Goal: Task Accomplishment & Management: Manage account settings

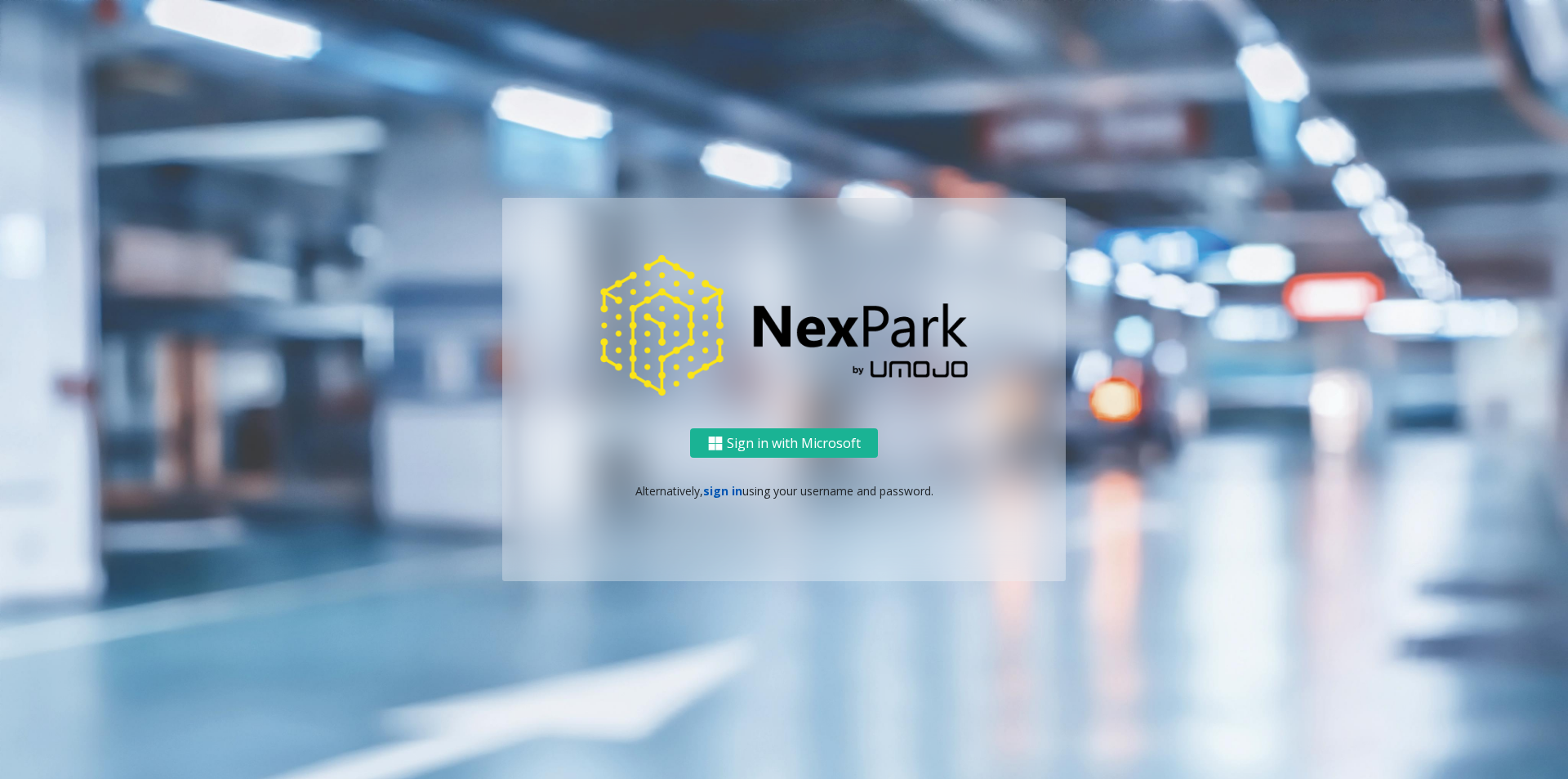
click at [721, 495] on link "sign in" at bounding box center [722, 491] width 39 height 16
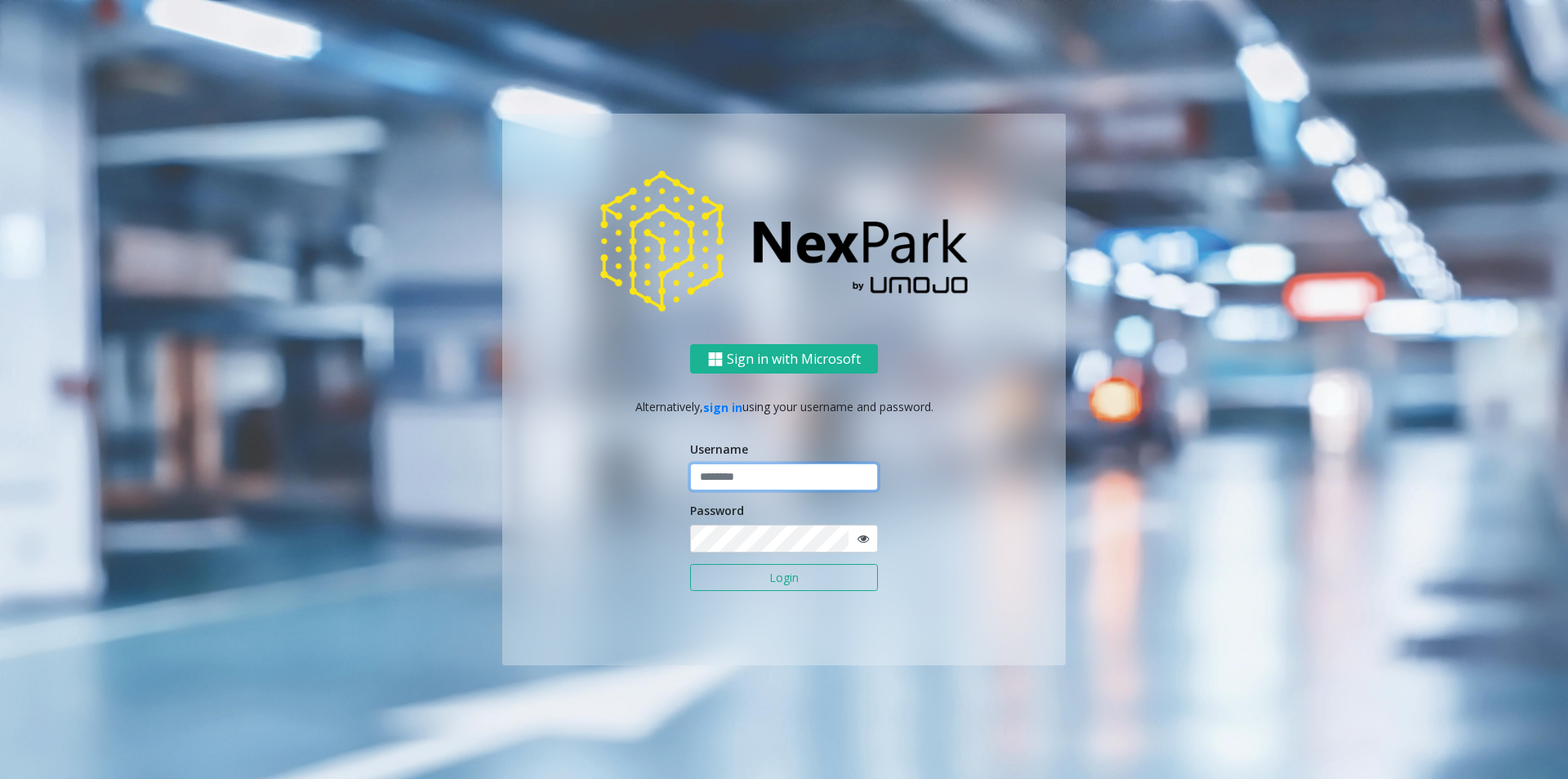
click at [734, 482] on input "text" at bounding box center [784, 478] width 187 height 28
type input "********"
click at [792, 575] on button "Login" at bounding box center [784, 578] width 187 height 28
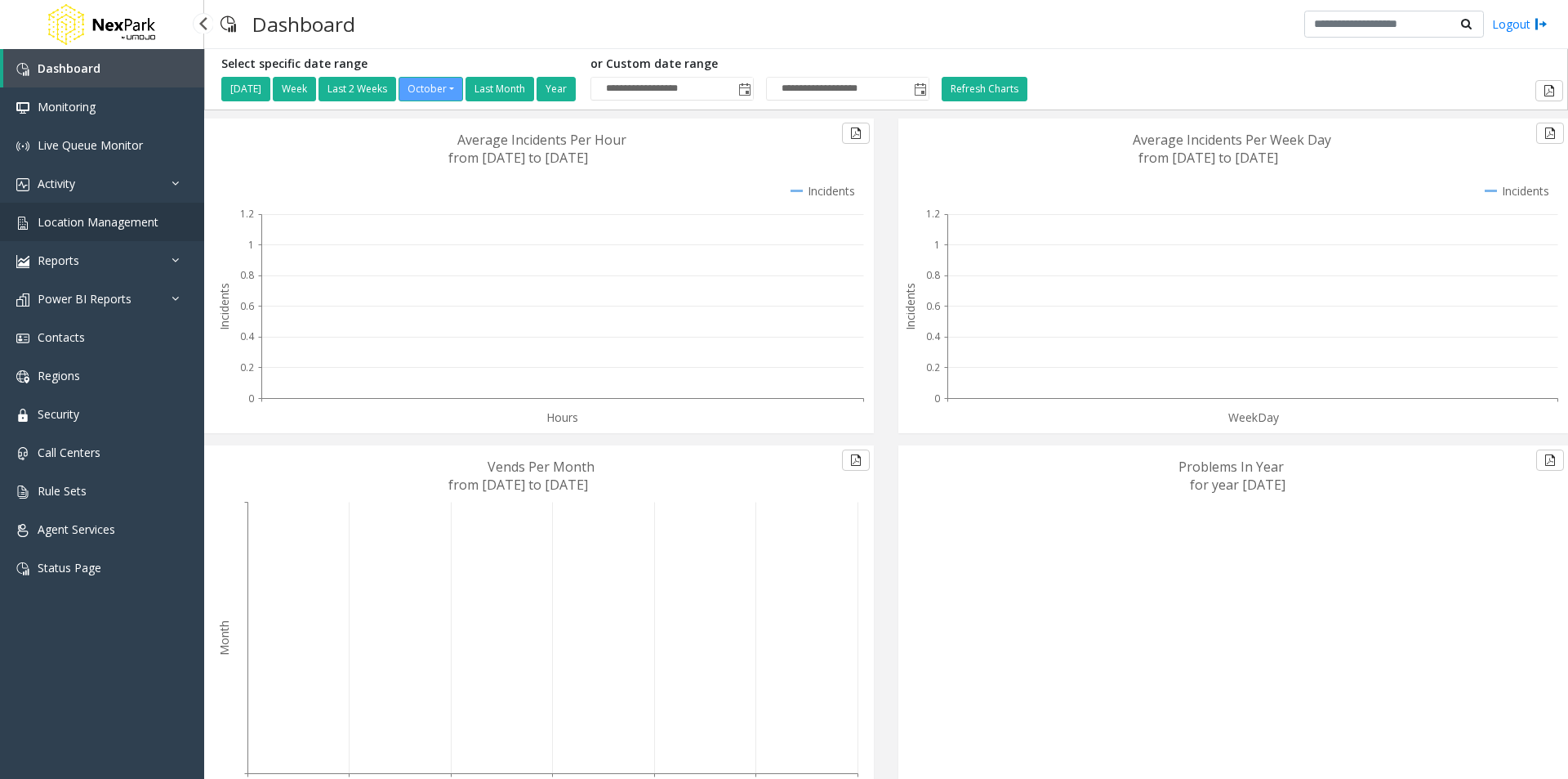
click at [102, 216] on span "Location Management" at bounding box center [98, 222] width 121 height 16
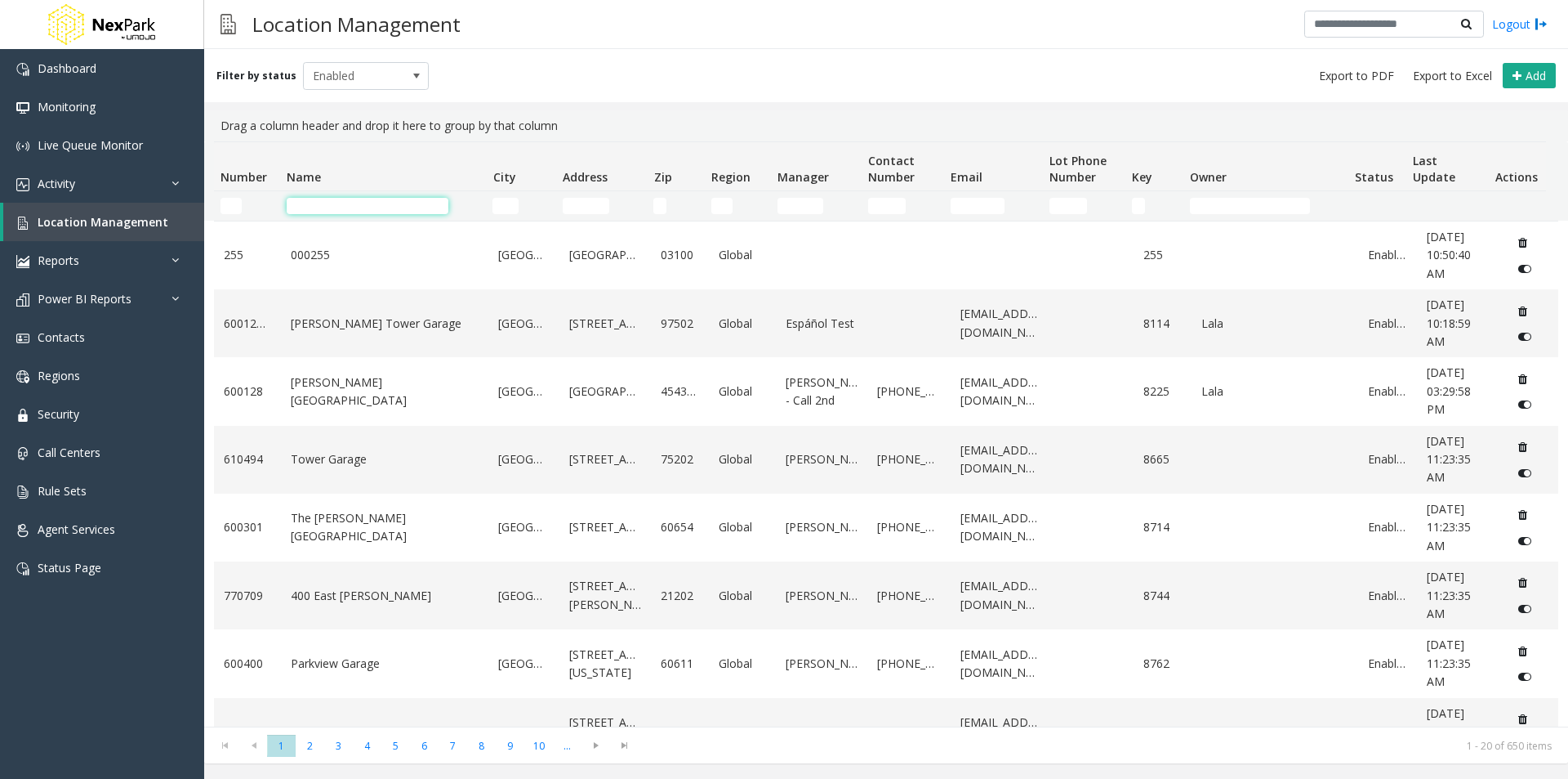
click at [373, 201] on input "Name Filter" at bounding box center [368, 205] width 161 height 16
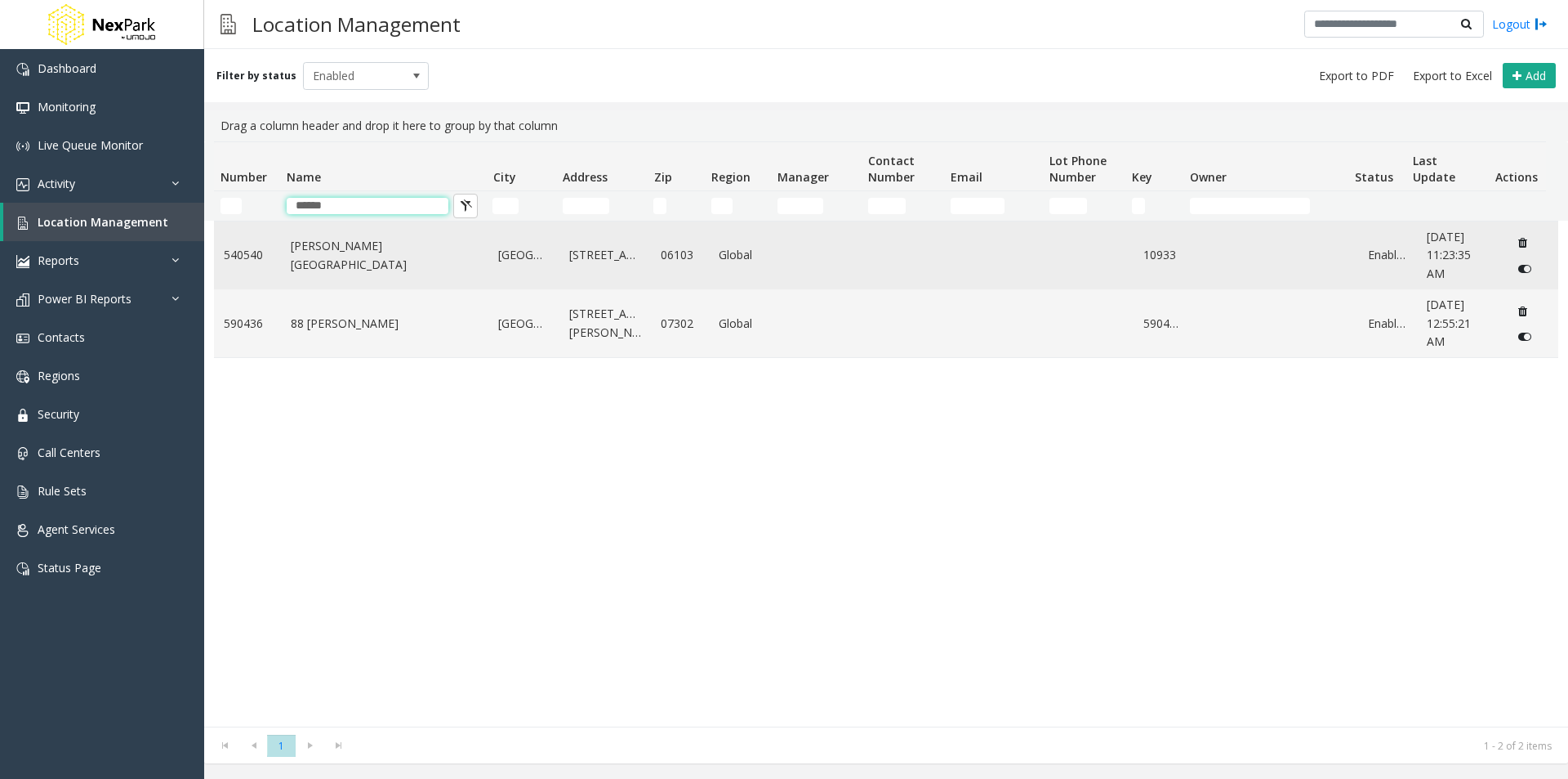
type input "******"
click at [375, 253] on link "[PERSON_NAME][GEOGRAPHIC_DATA]" at bounding box center [385, 255] width 188 height 37
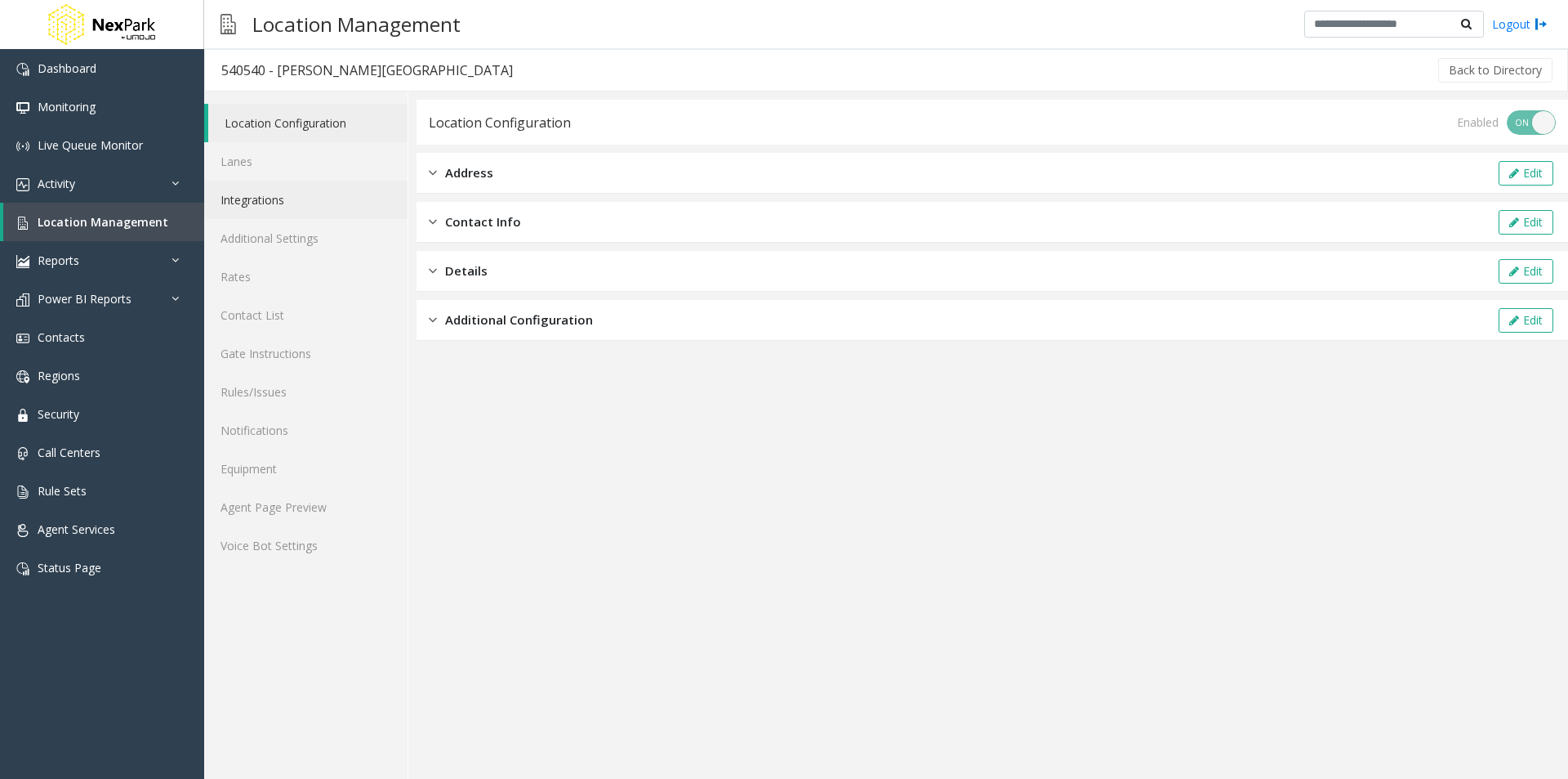
click at [255, 197] on link "Integrations" at bounding box center [306, 199] width 203 height 39
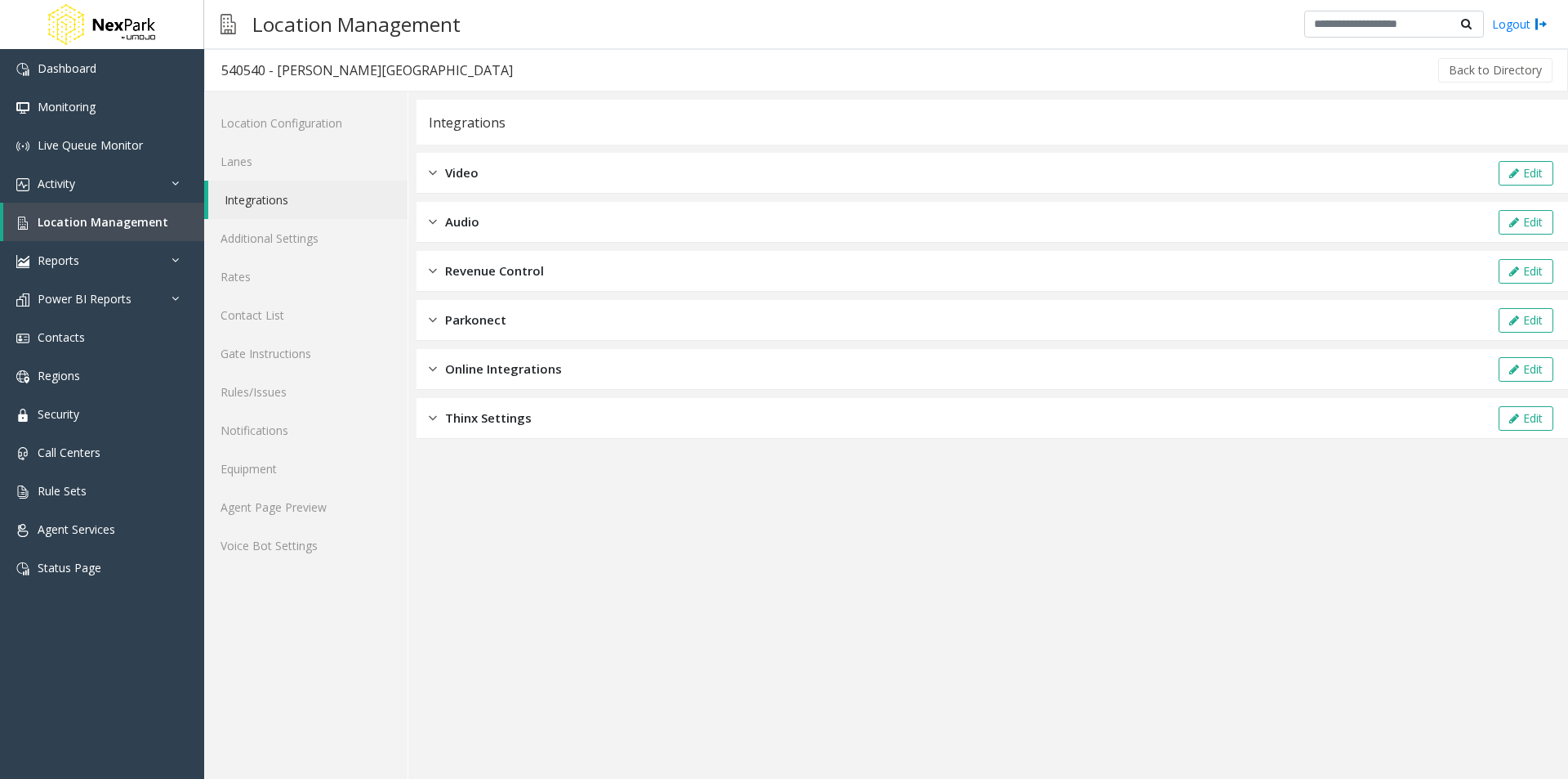
click at [469, 263] on span "Revenue Control" at bounding box center [494, 270] width 99 height 19
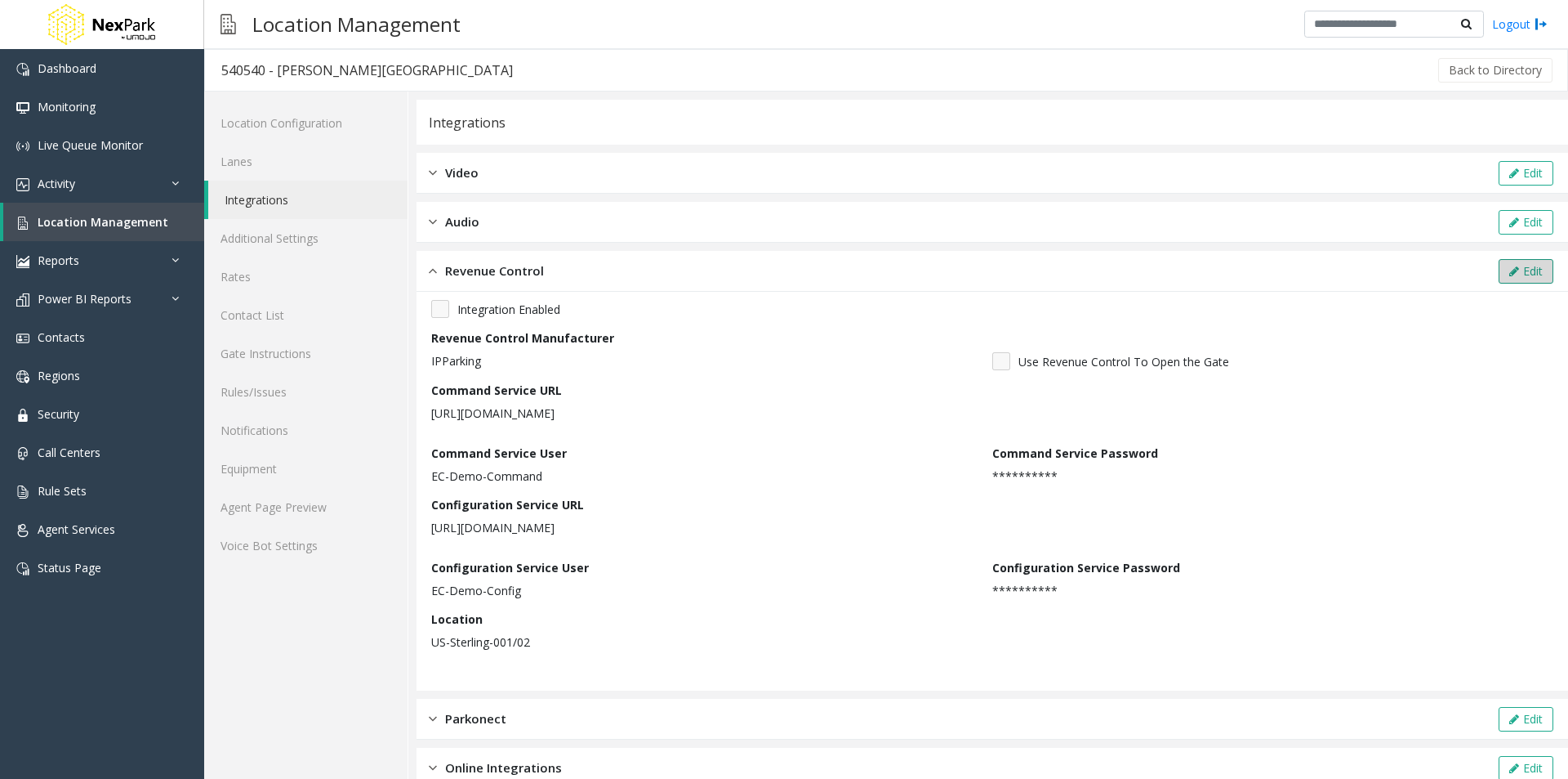
click at [1536, 274] on button "Edit" at bounding box center [1525, 271] width 55 height 25
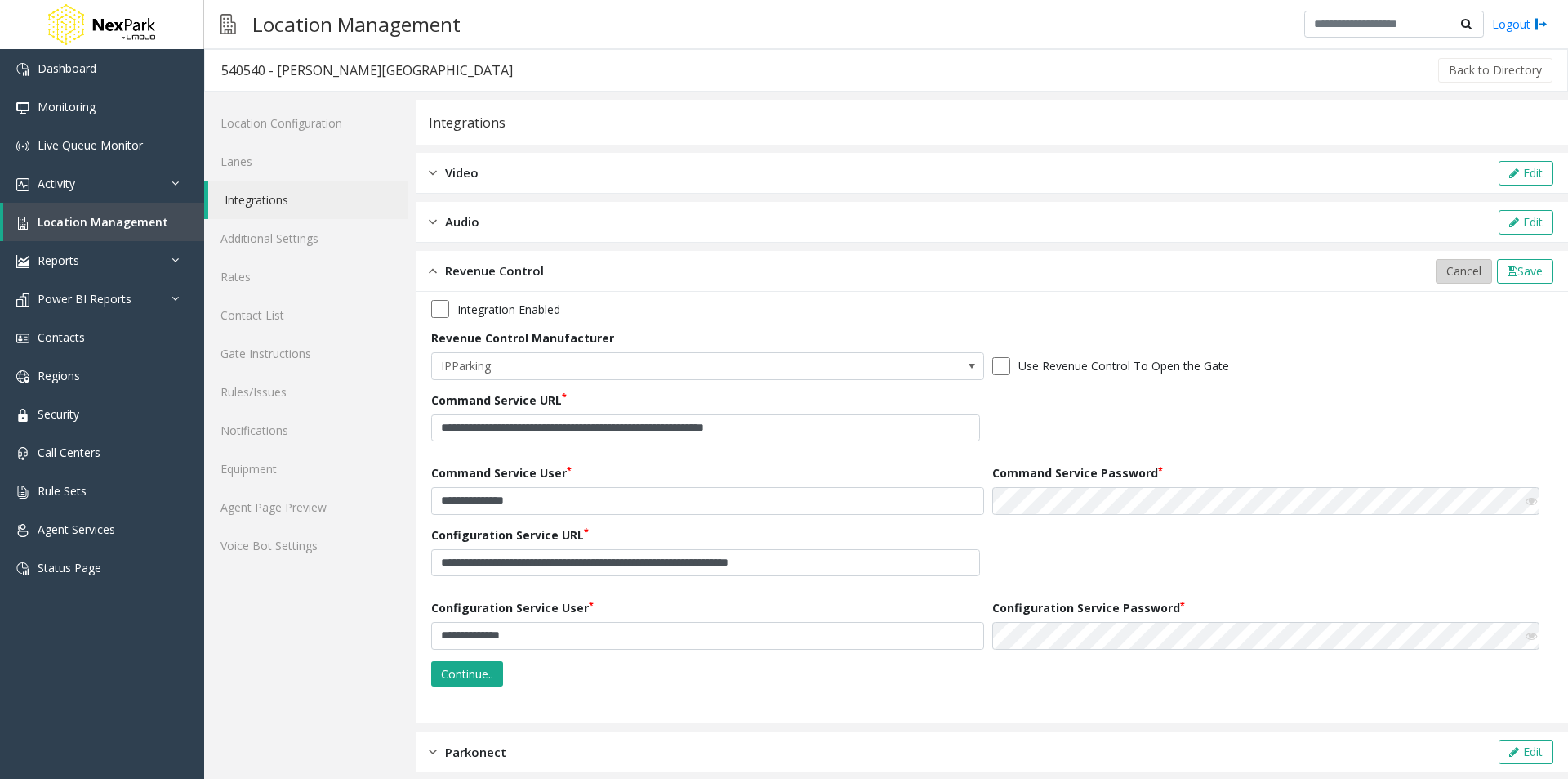
click at [1446, 269] on span "Cancel" at bounding box center [1463, 271] width 35 height 16
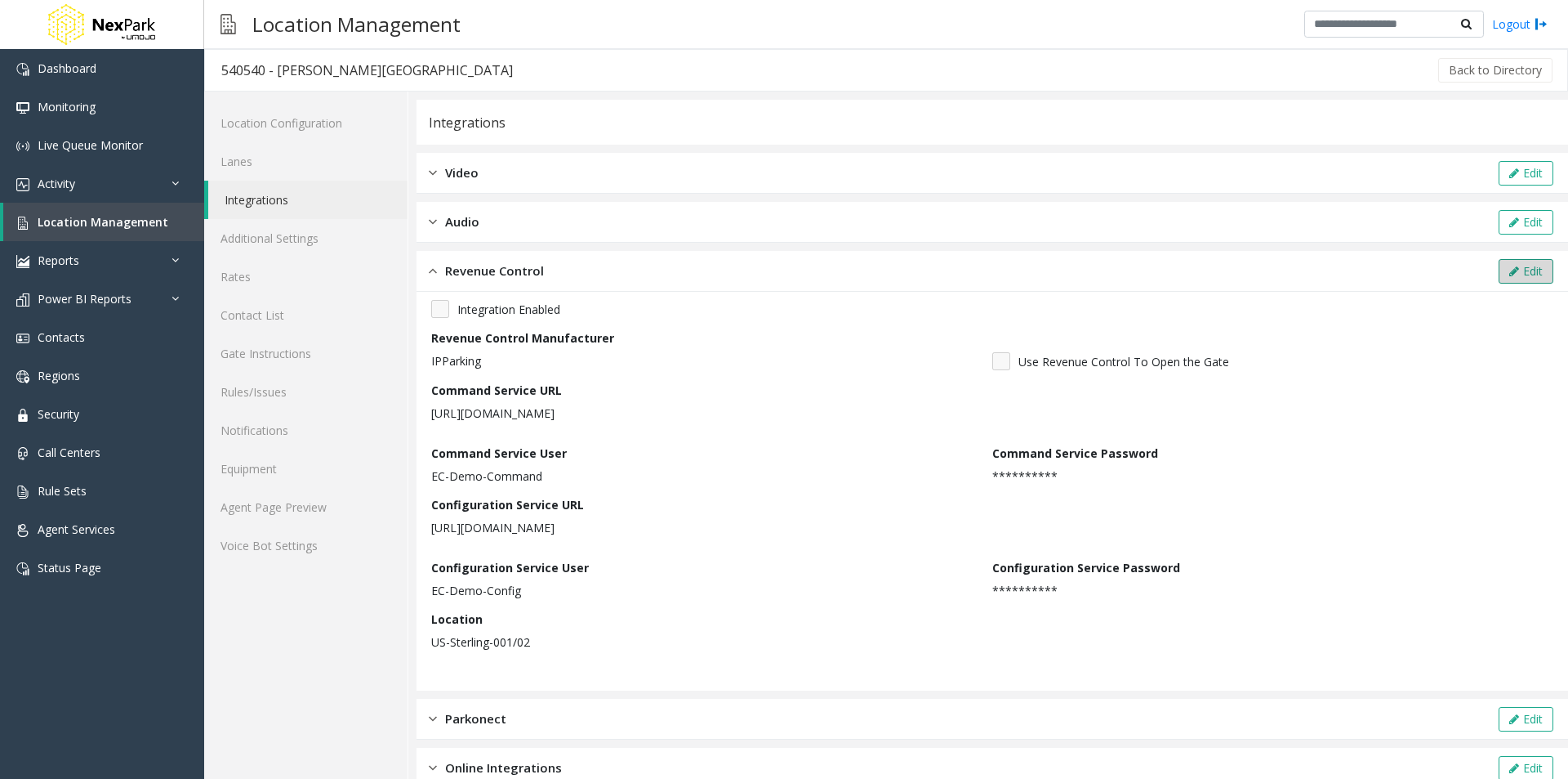
click at [1518, 273] on button "Edit" at bounding box center [1525, 271] width 55 height 25
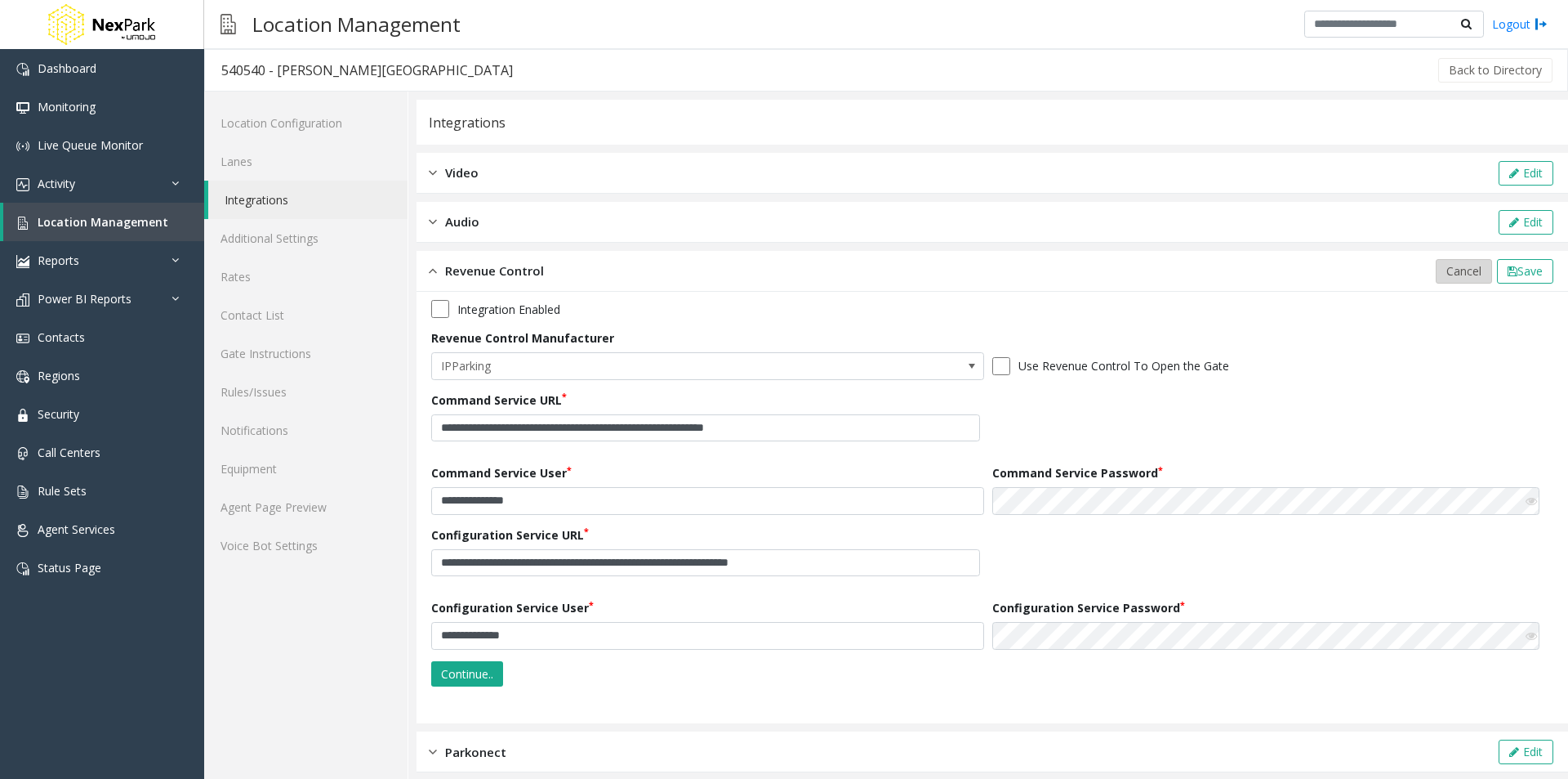
click at [1446, 273] on span "Cancel" at bounding box center [1463, 271] width 35 height 16
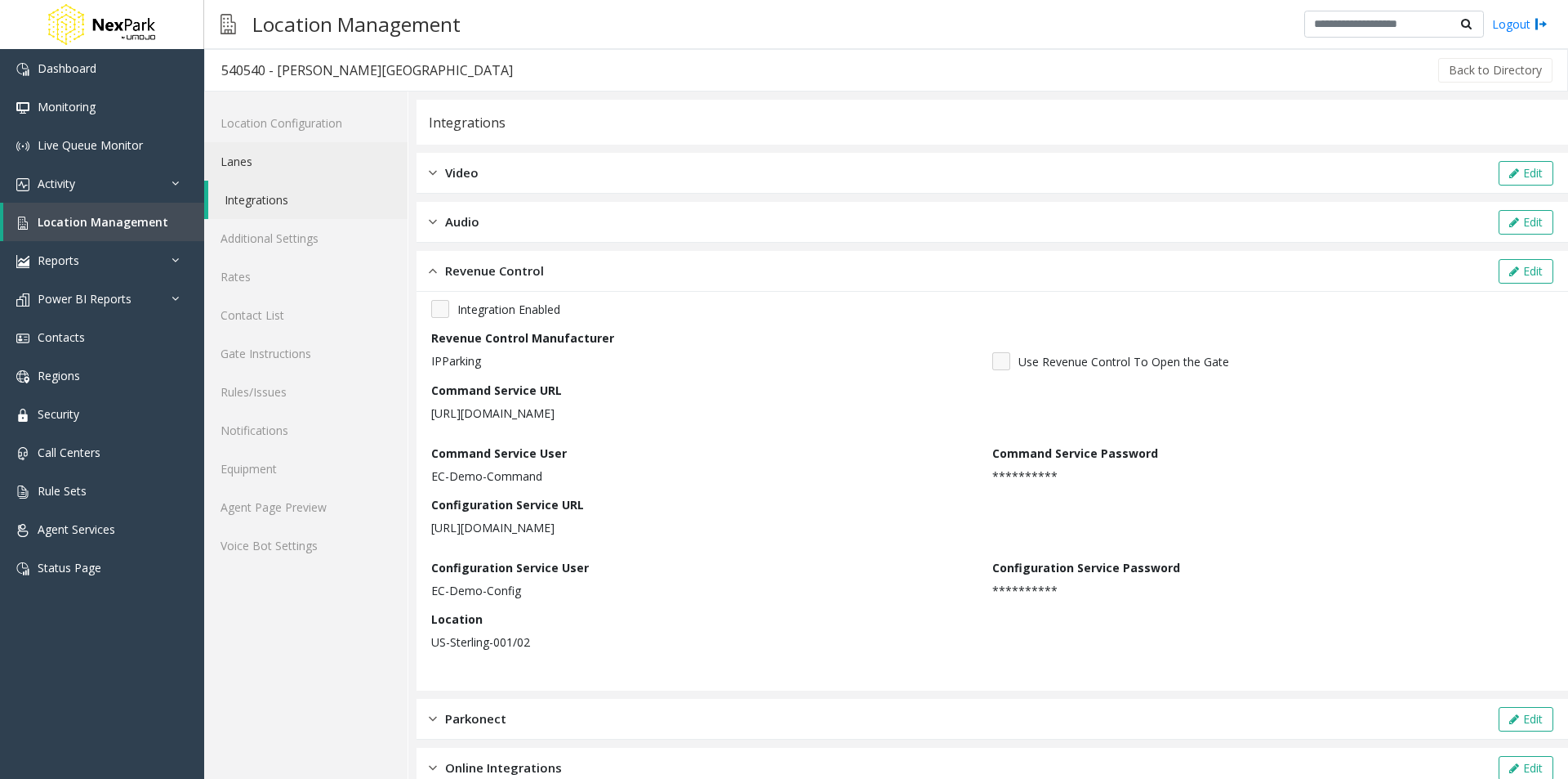
click at [270, 161] on link "Lanes" at bounding box center [306, 162] width 203 height 39
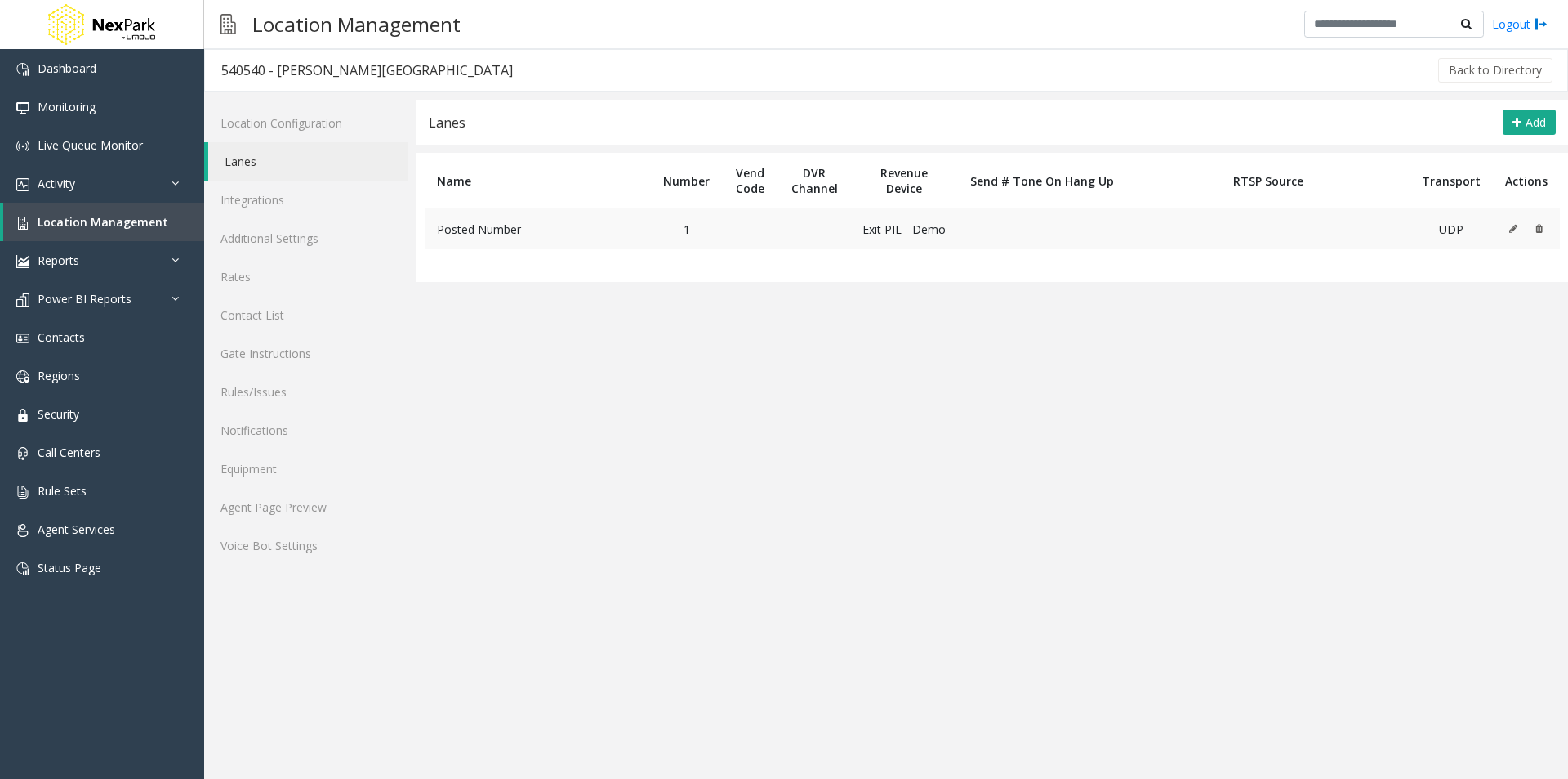
click at [1511, 225] on icon at bounding box center [1513, 228] width 8 height 10
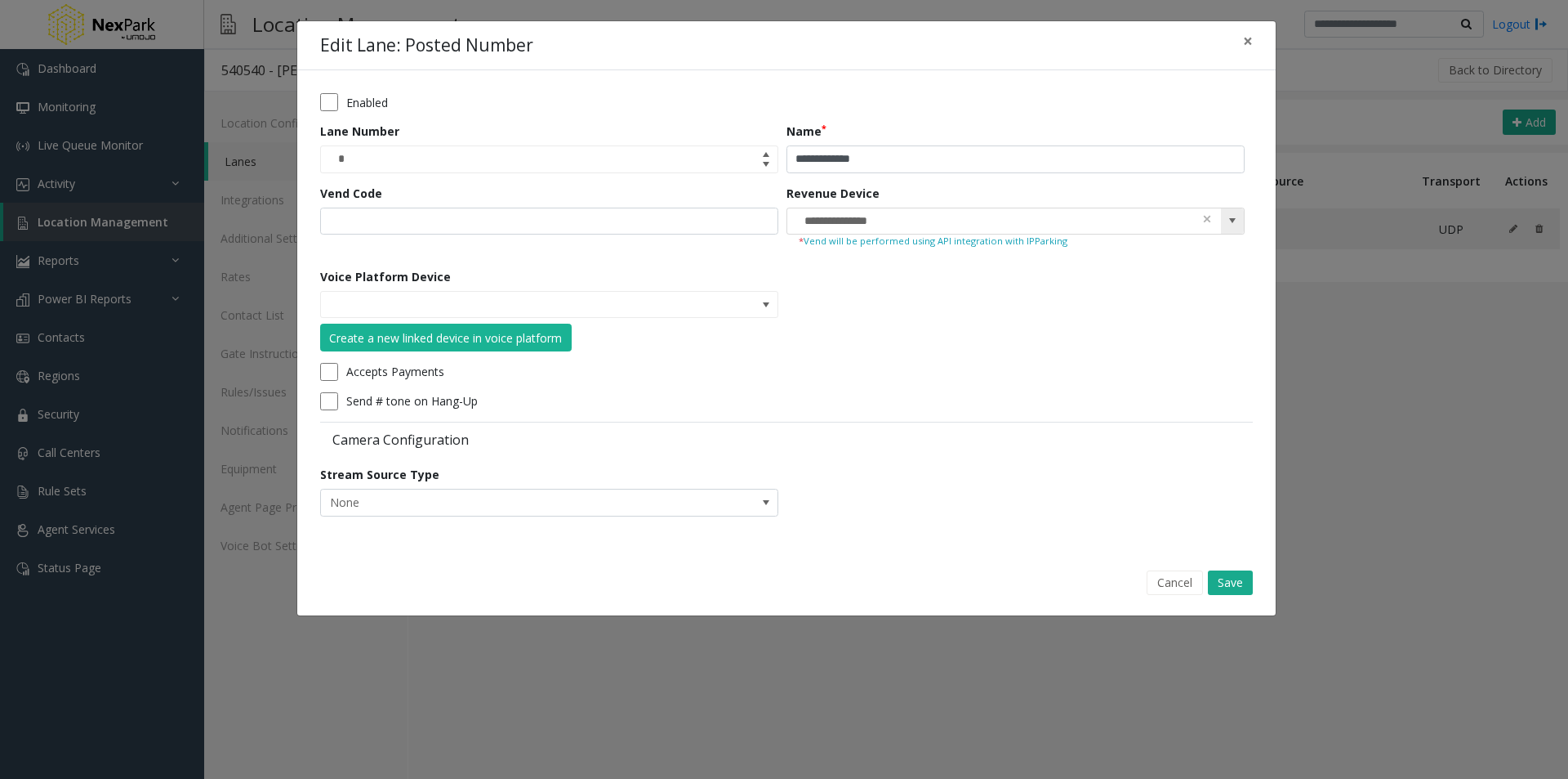
click at [1224, 217] on span at bounding box center [1232, 221] width 23 height 26
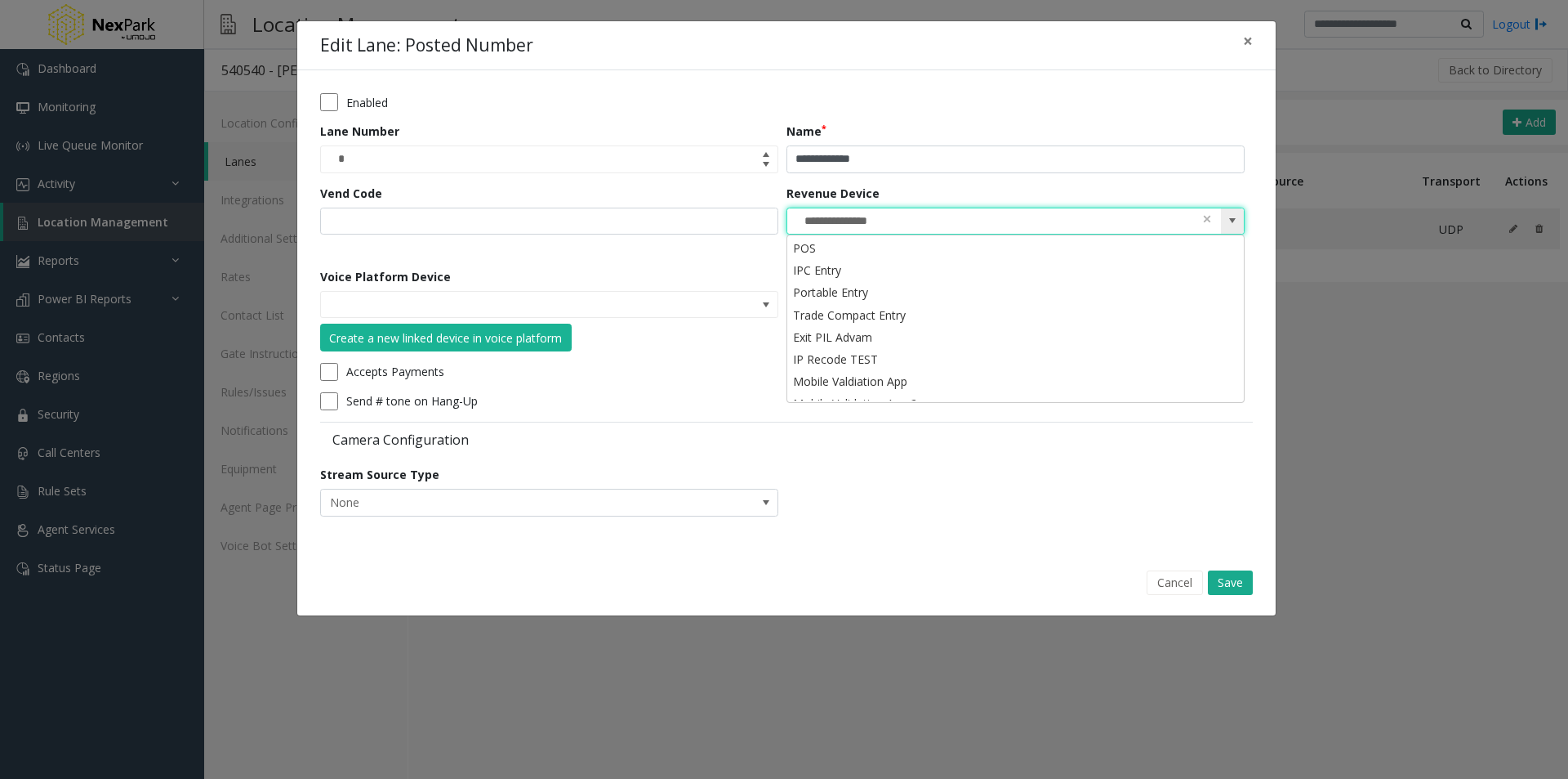
scroll to position [325, 0]
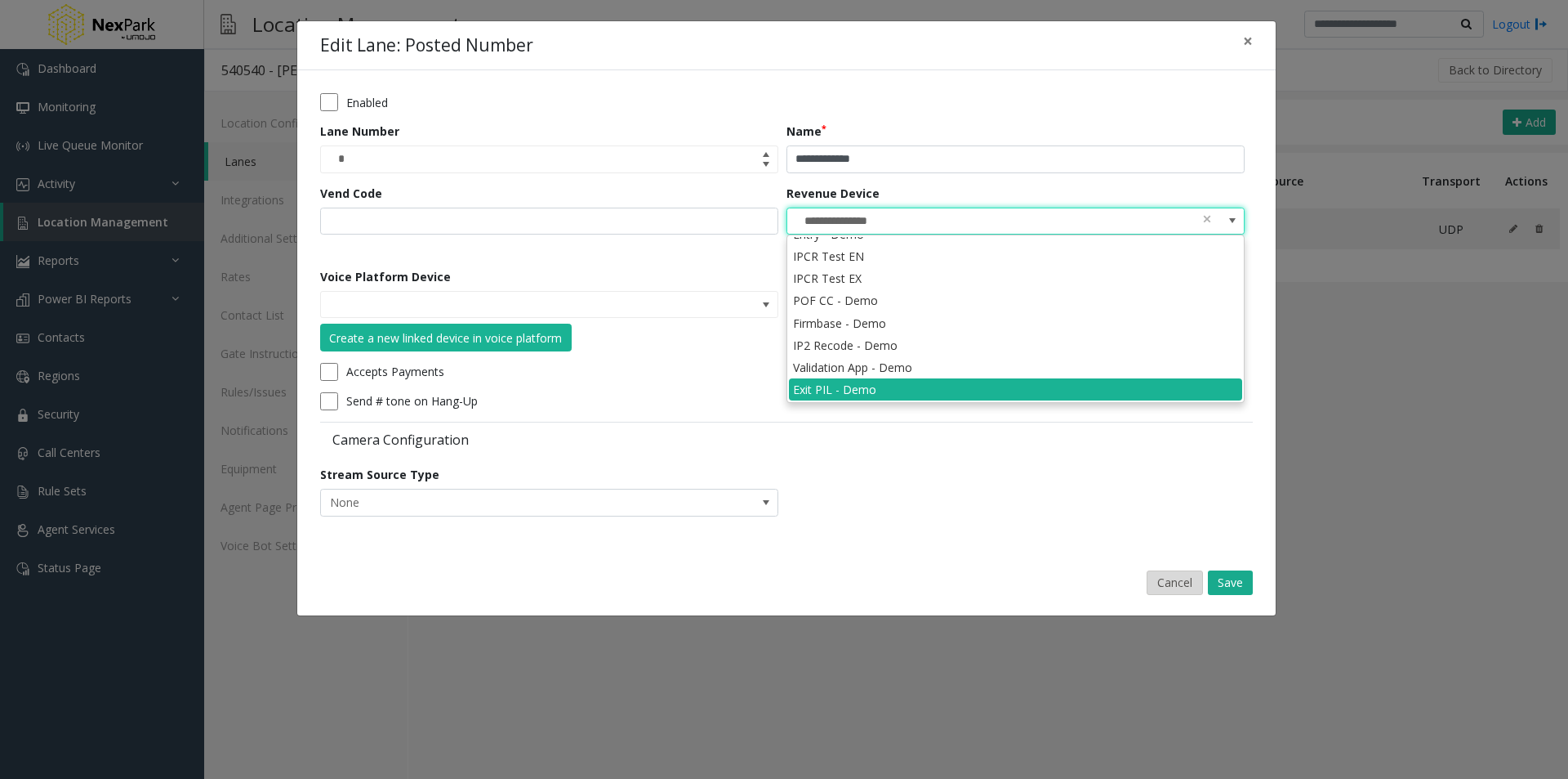
click at [1177, 584] on button "Cancel" at bounding box center [1174, 583] width 57 height 25
